Goal: Task Accomplishment & Management: Use online tool/utility

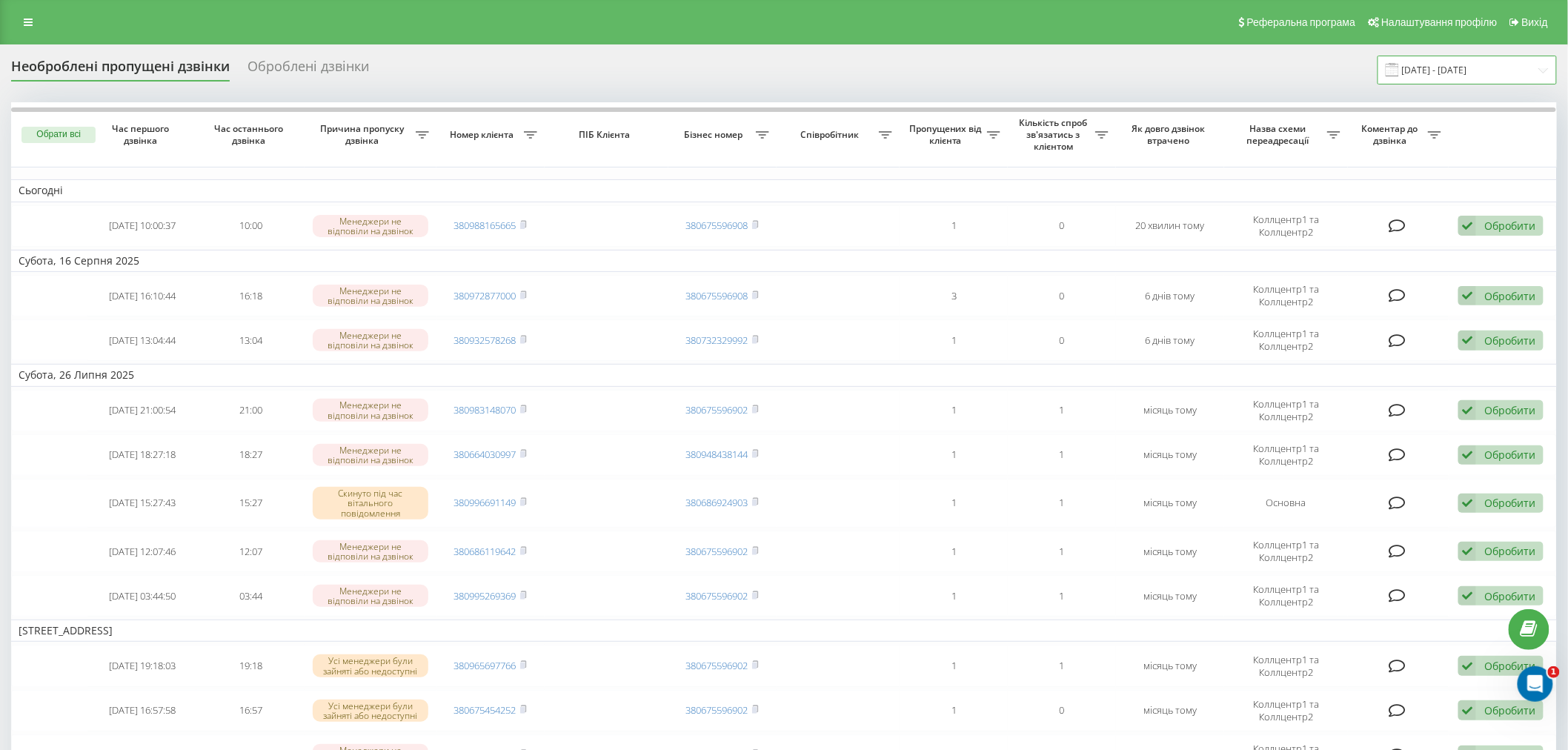
click at [1528, 74] on input "[DATE] - [DATE]" at bounding box center [1467, 69] width 180 height 29
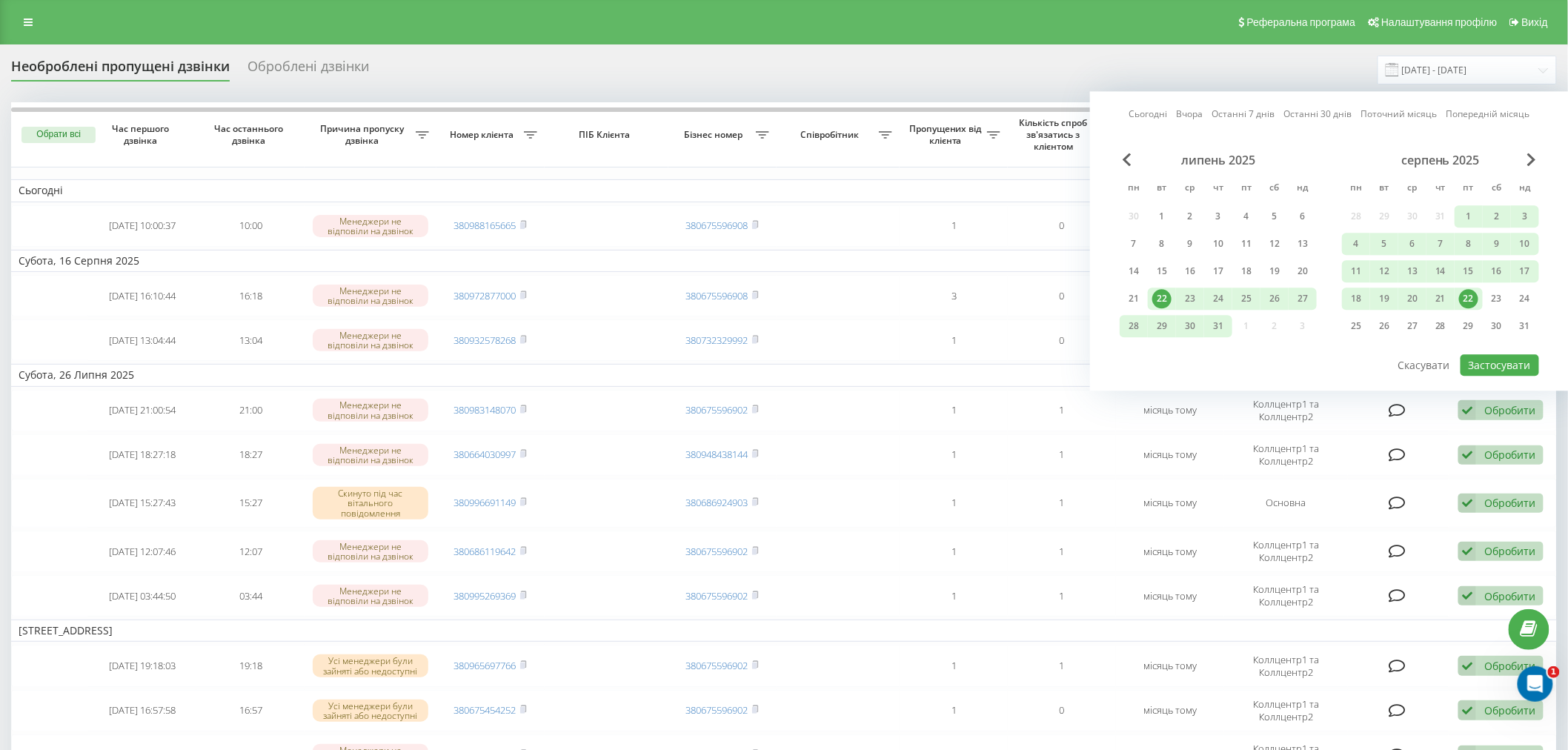
click at [1478, 302] on div "22" at bounding box center [1469, 298] width 28 height 22
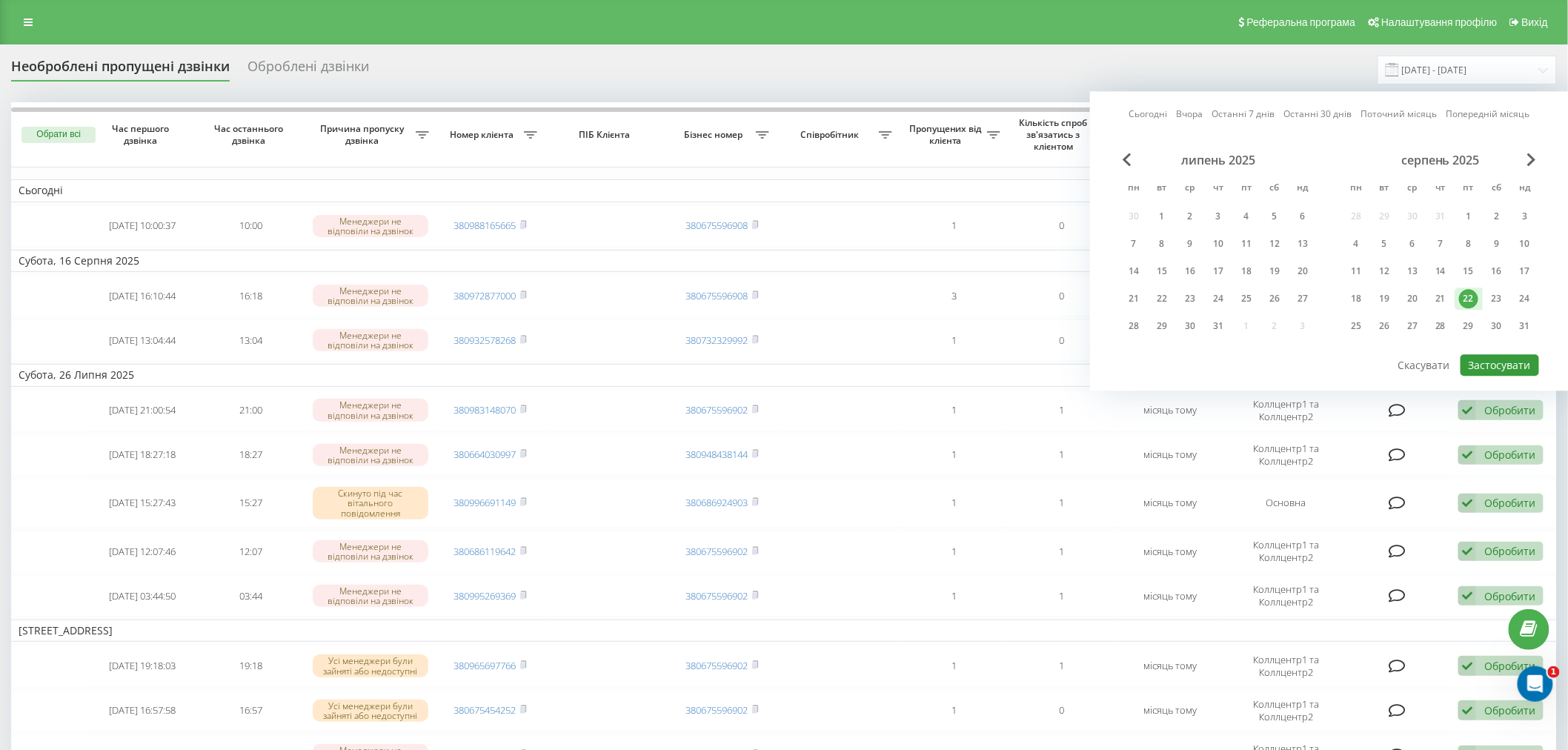
click at [1473, 363] on button "Застосувати" at bounding box center [1500, 365] width 79 height 22
type input "[DATE] - [DATE]"
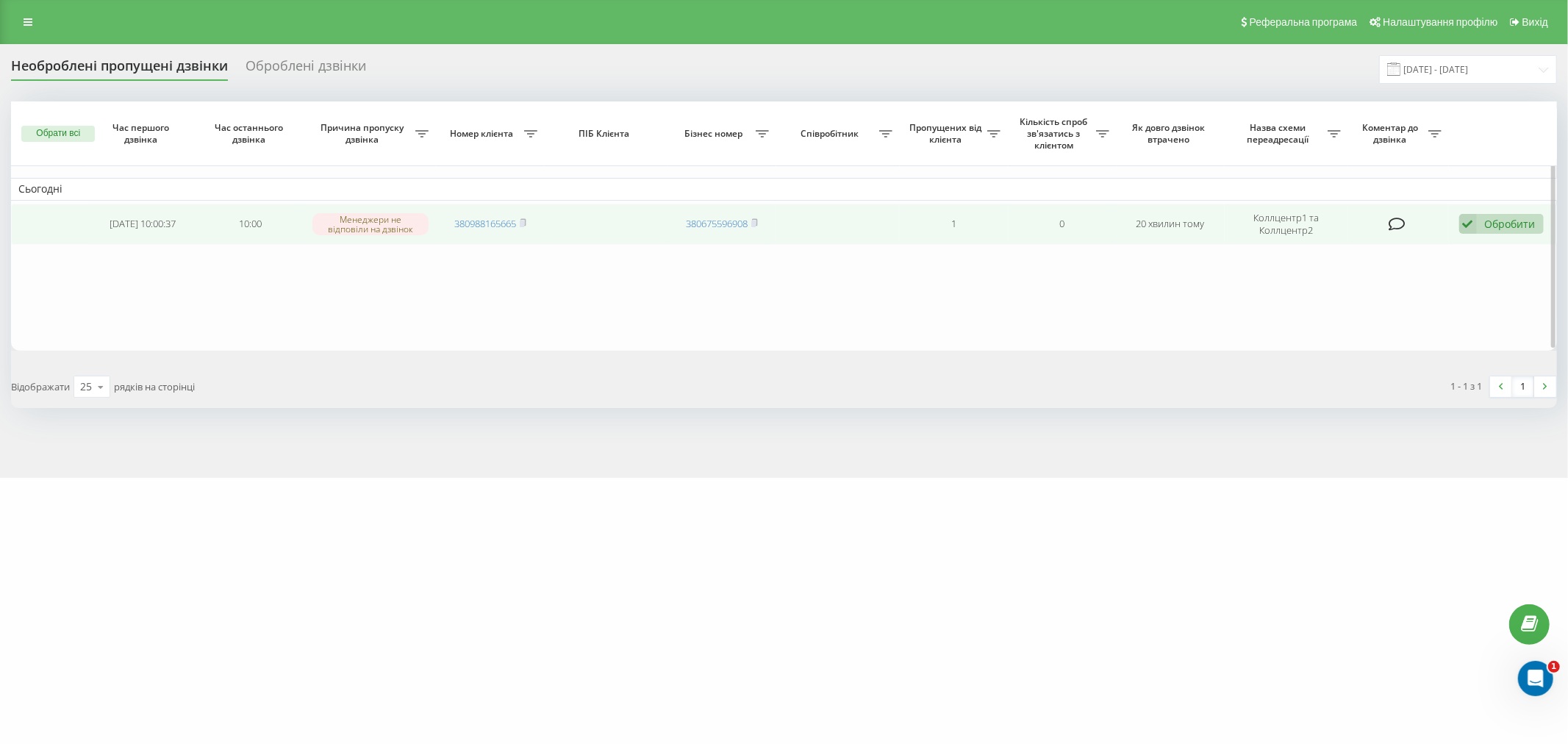
click at [1497, 225] on div "Обробити" at bounding box center [1510, 224] width 51 height 14
click at [1366, 276] on span "Зв'язався з клієнтом за допомогою іншого каналу" at bounding box center [1406, 274] width 251 height 14
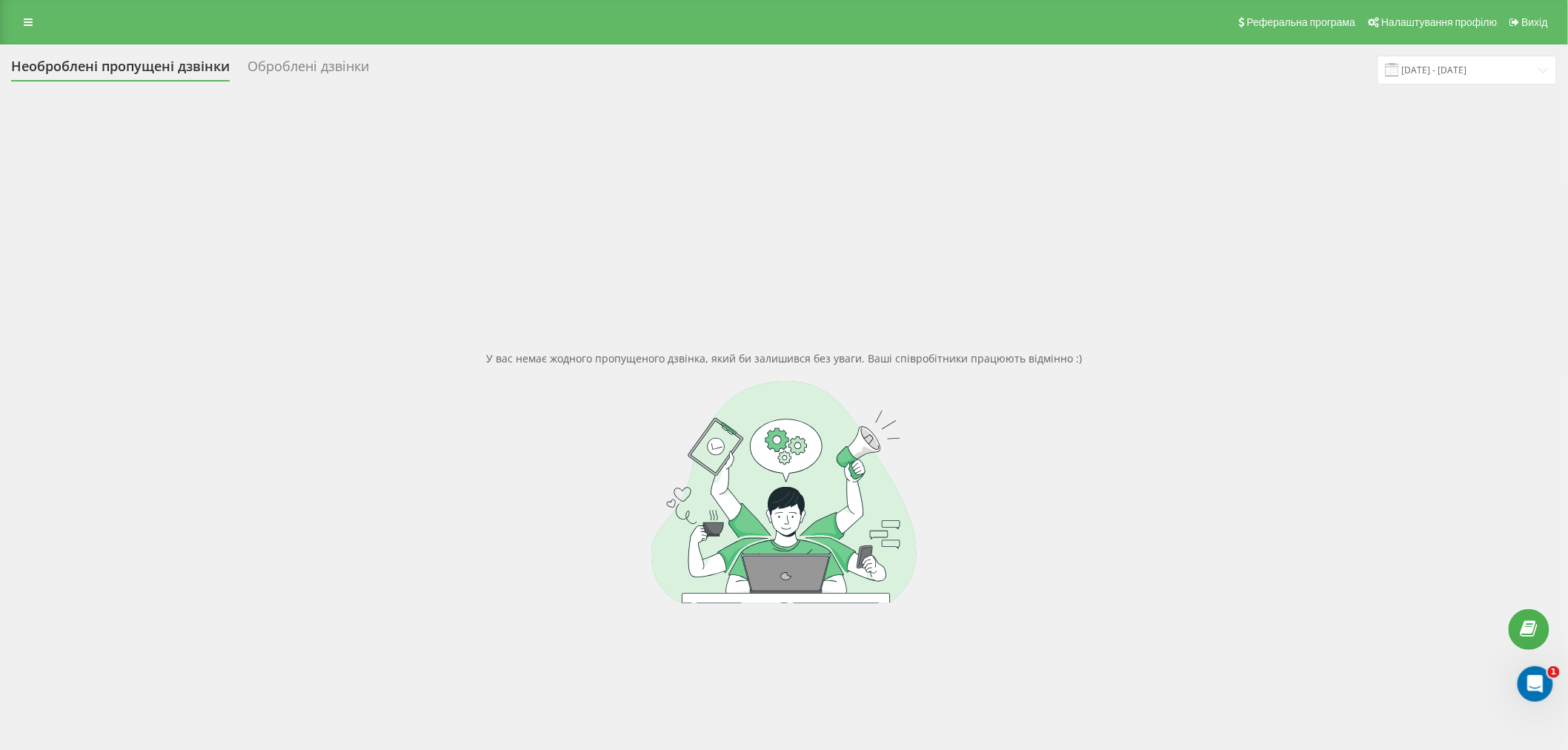
click at [66, 68] on div "Необроблені пропущені дзвінки" at bounding box center [121, 70] width 219 height 23
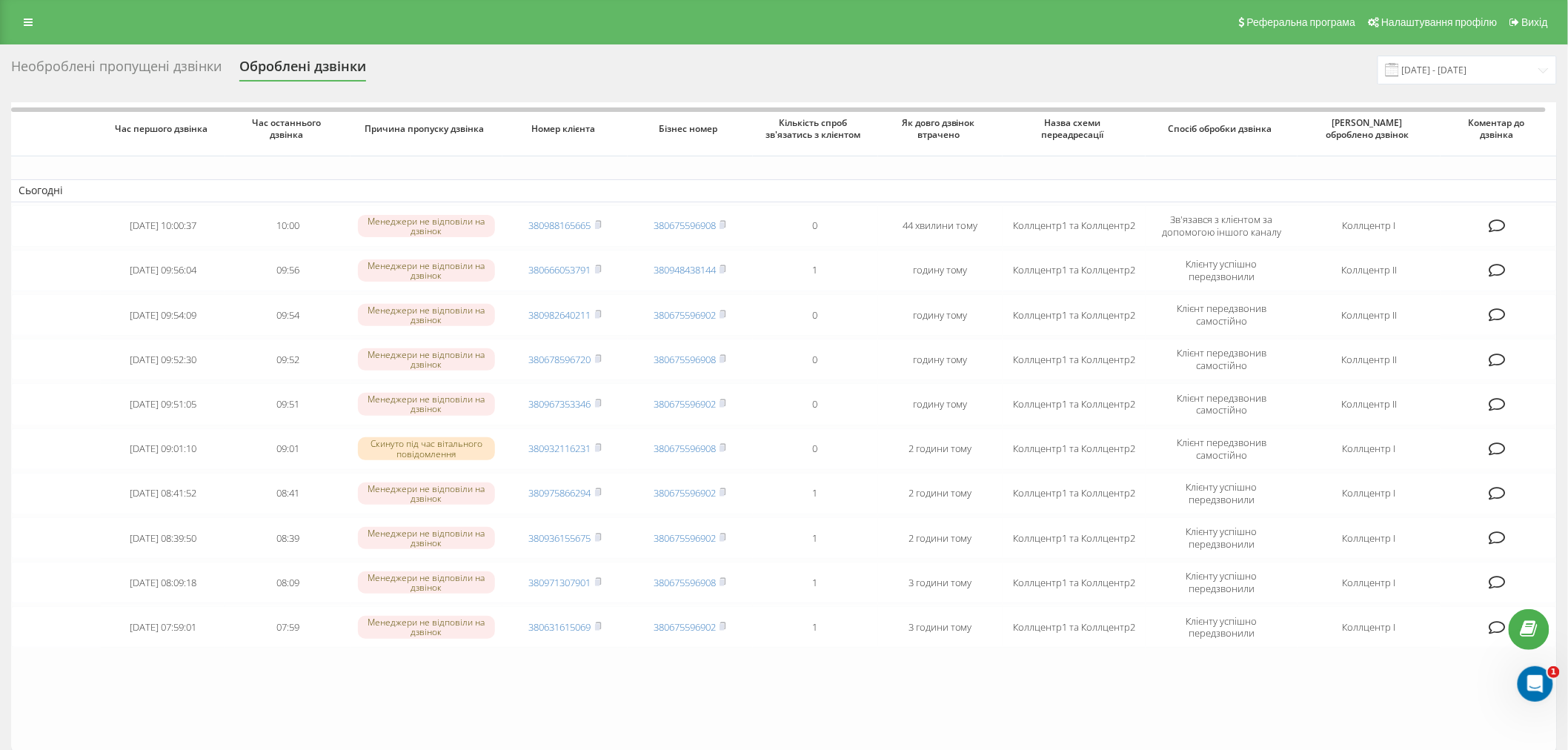
click at [97, 66] on div "Необроблені пропущені дзвінки" at bounding box center [116, 70] width 210 height 23
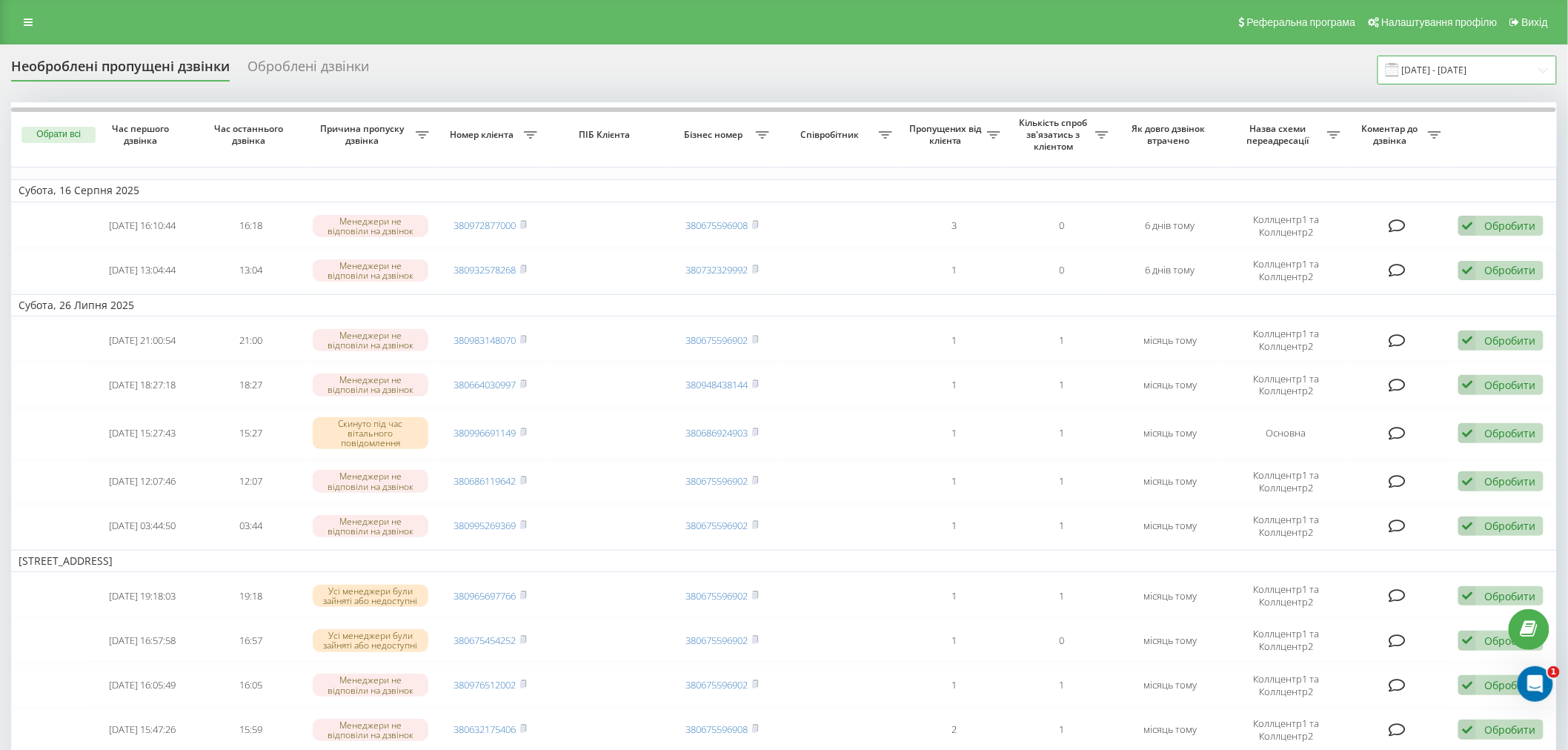
click at [1446, 62] on input "[DATE] - [DATE]" at bounding box center [1467, 69] width 180 height 29
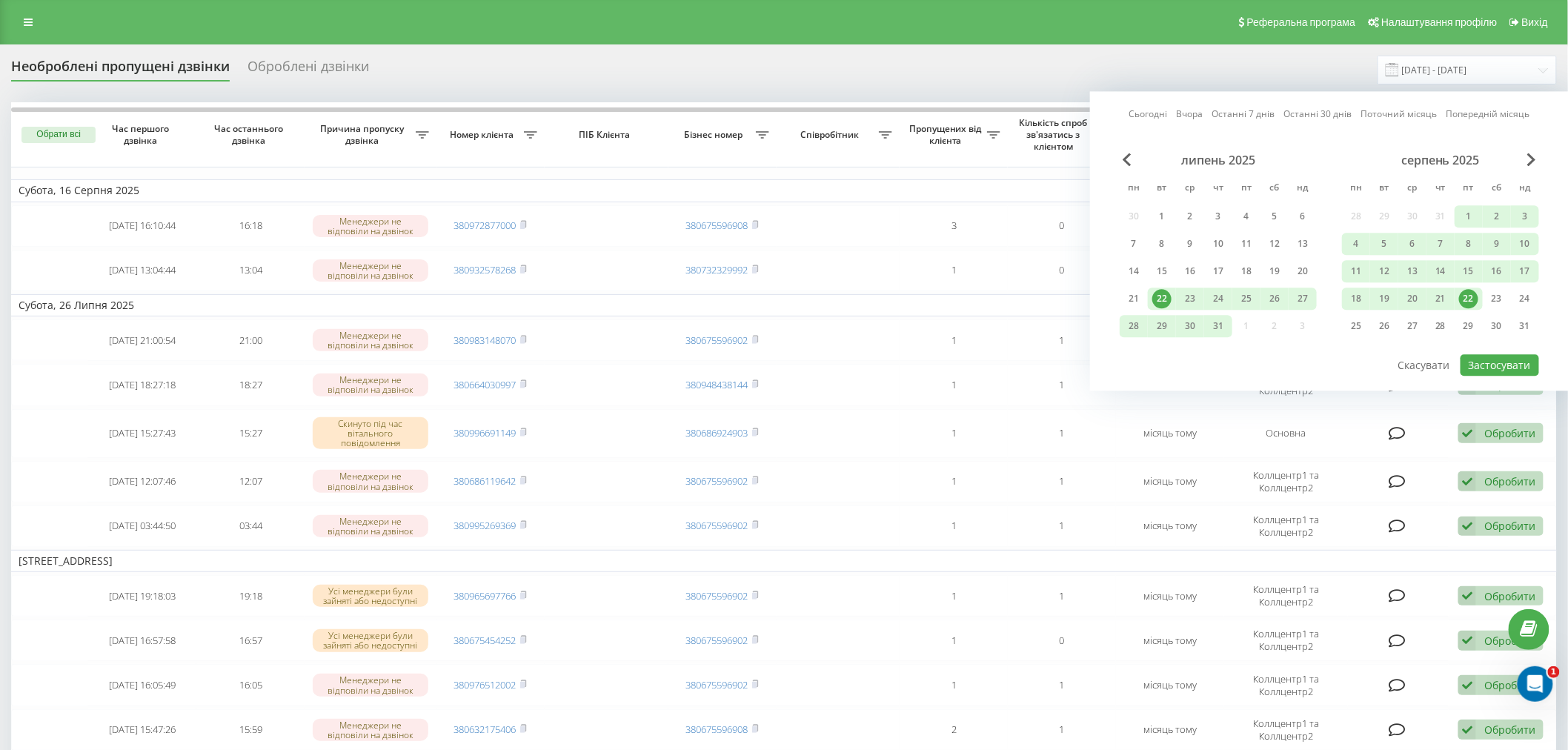
click at [1470, 295] on div "22" at bounding box center [1468, 298] width 20 height 20
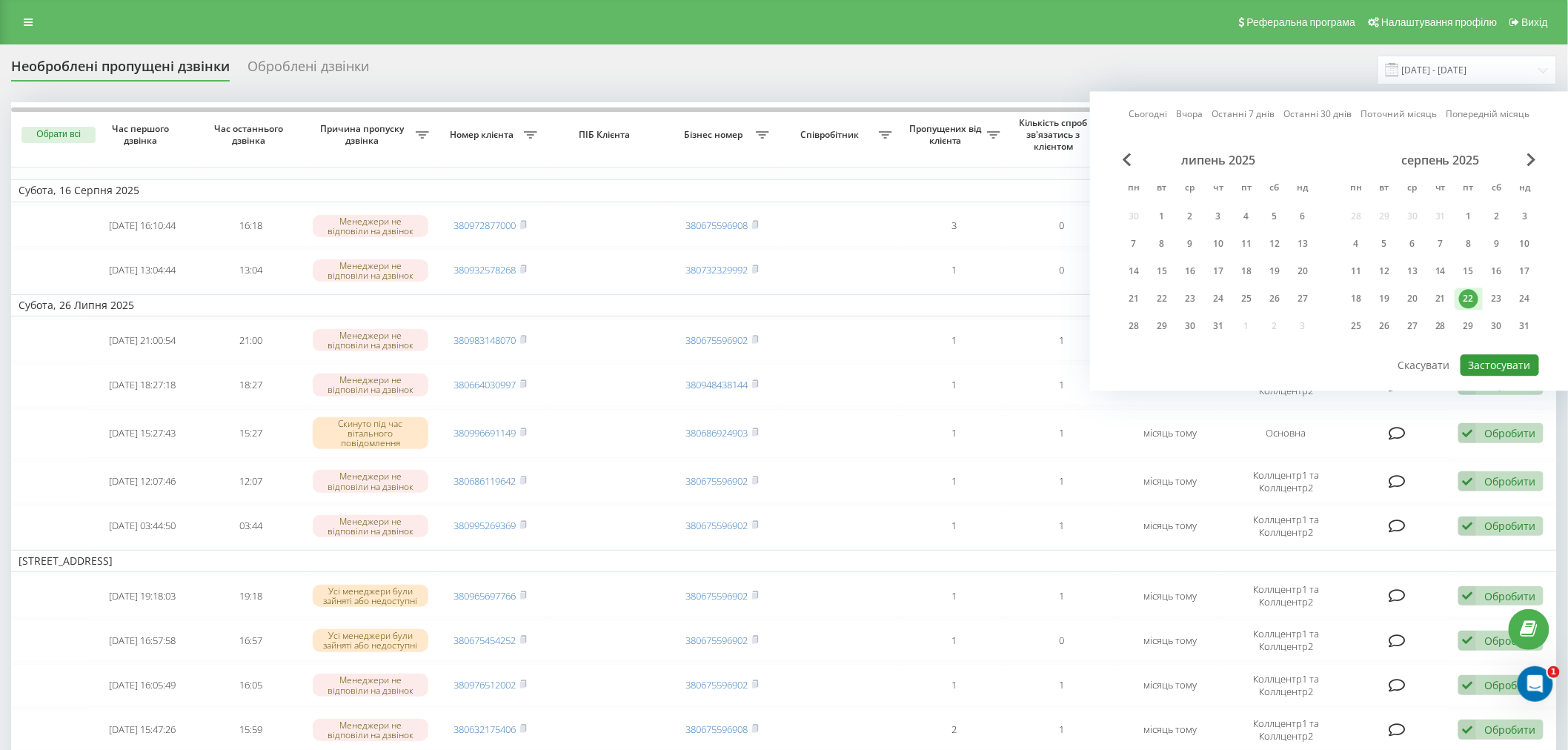
click at [1479, 367] on button "Застосувати" at bounding box center [1500, 365] width 79 height 22
type input "[DATE] - [DATE]"
